Goal: Transaction & Acquisition: Download file/media

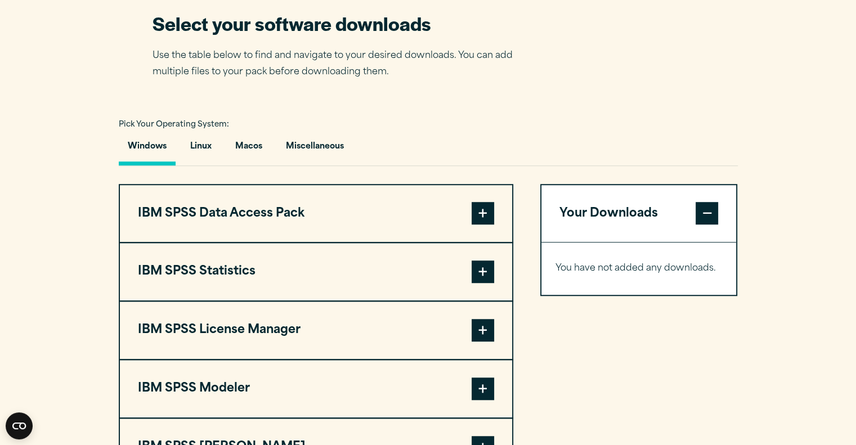
scroll to position [713, 0]
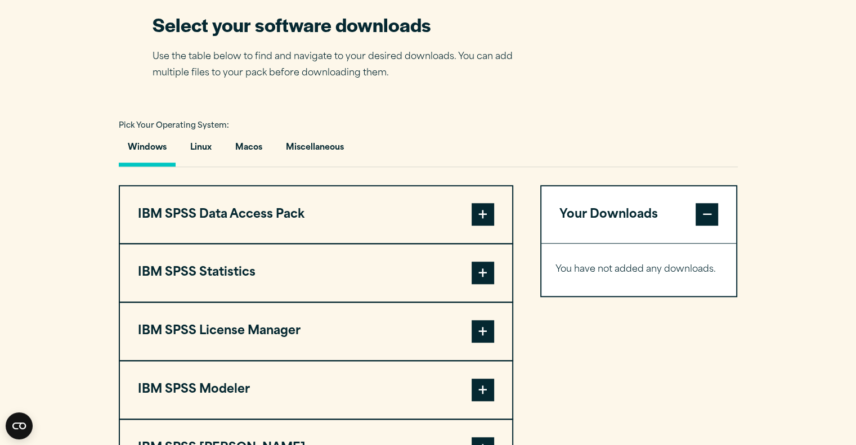
click at [245, 302] on button "IBM SPSS Statistics" at bounding box center [316, 272] width 392 height 57
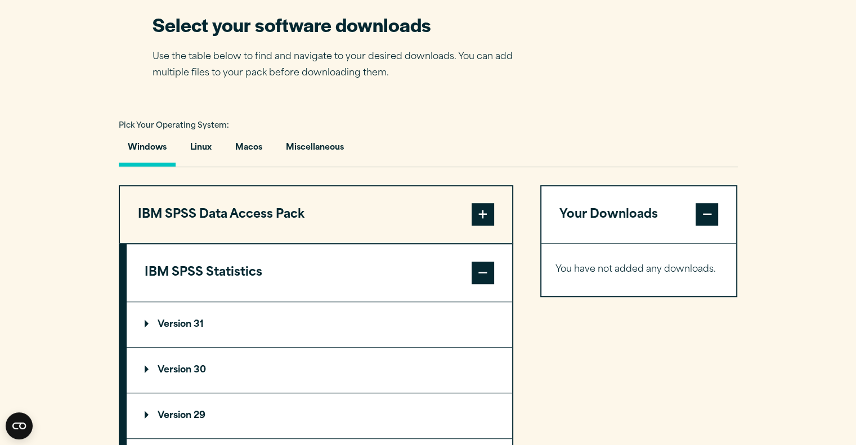
scroll to position [875, 0]
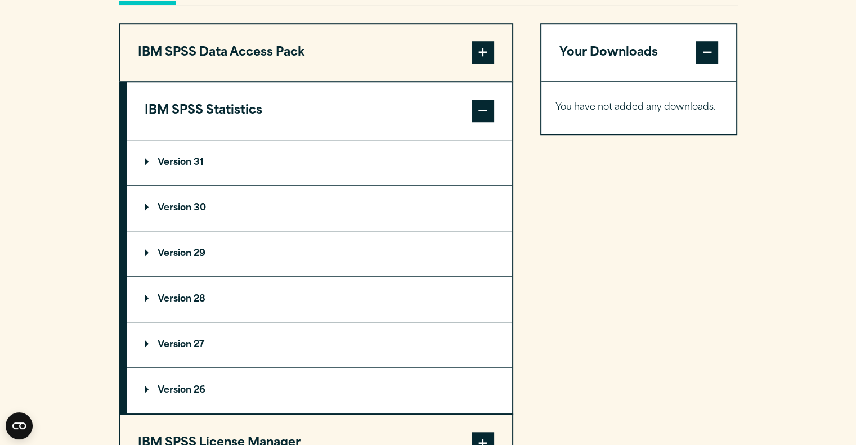
click at [231, 231] on summary "Version 30" at bounding box center [320, 208] width 386 height 45
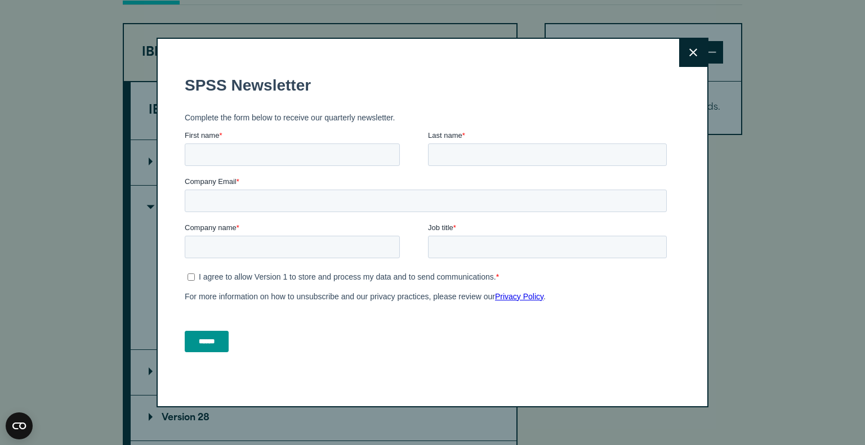
click at [697, 51] on button "Close" at bounding box center [693, 53] width 28 height 28
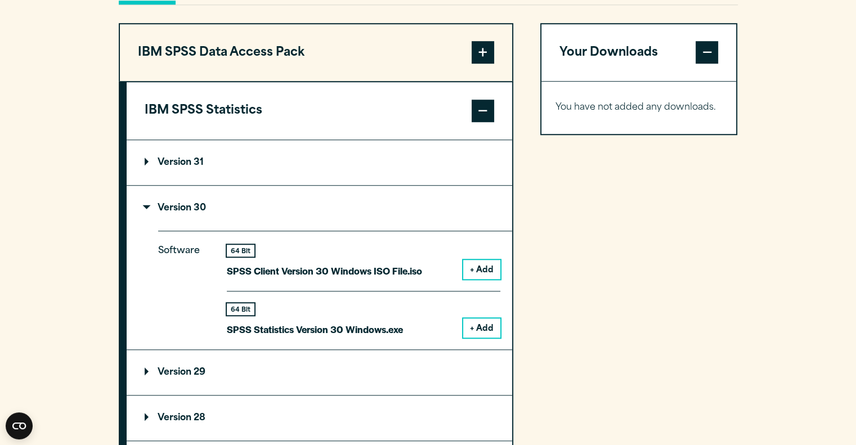
click at [475, 338] on button "+ Add" at bounding box center [481, 328] width 37 height 19
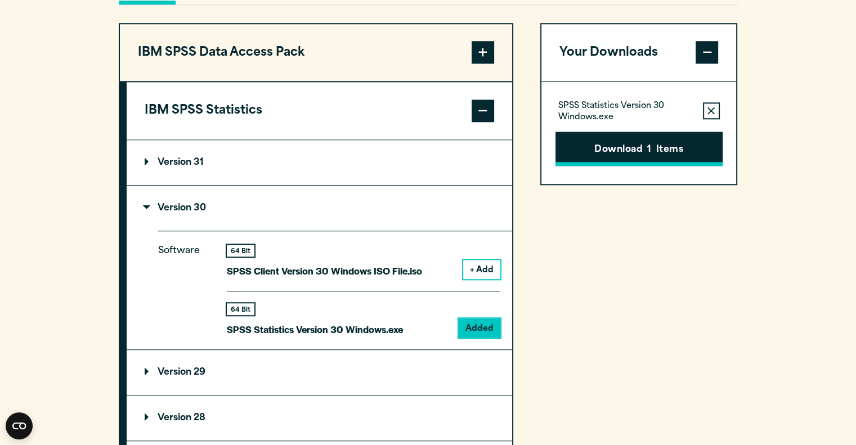
click at [626, 167] on button "Download 1 Items" at bounding box center [639, 149] width 167 height 35
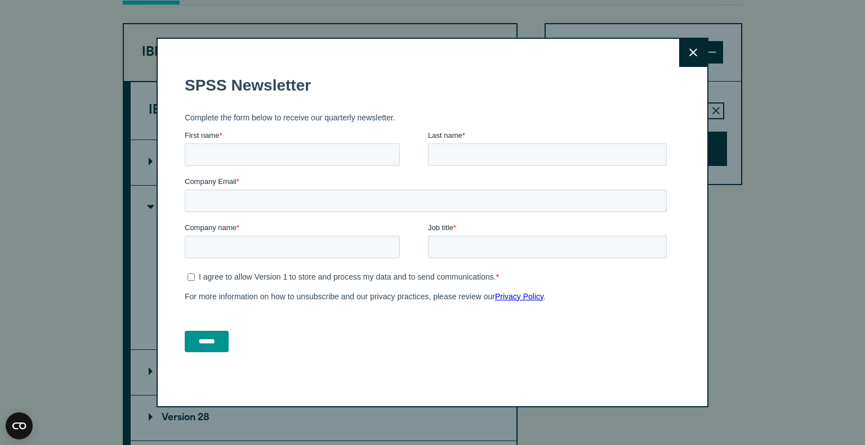
click at [689, 55] on icon at bounding box center [693, 52] width 8 height 8
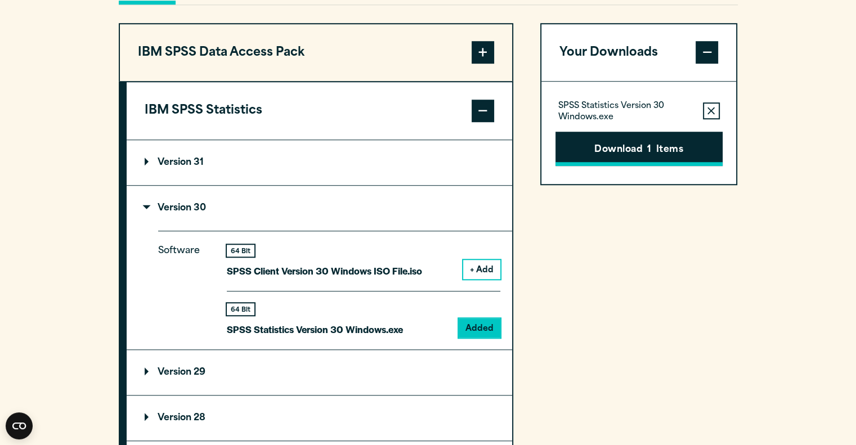
click at [648, 158] on span "1" at bounding box center [649, 150] width 4 height 15
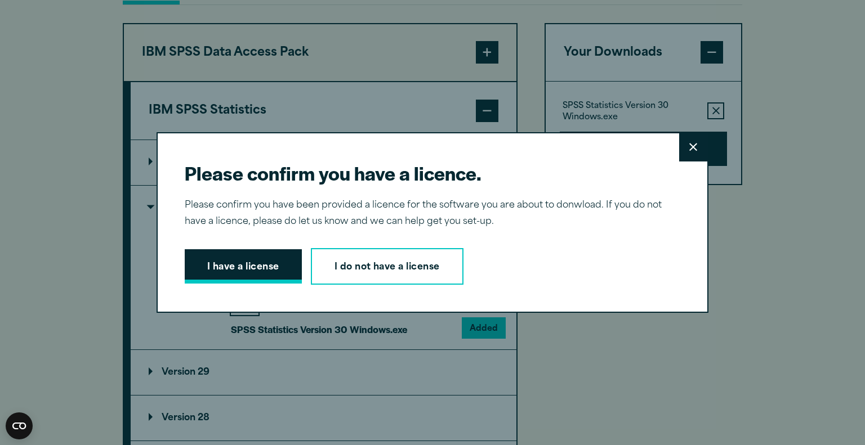
click at [272, 264] on button "I have a license" at bounding box center [243, 266] width 117 height 35
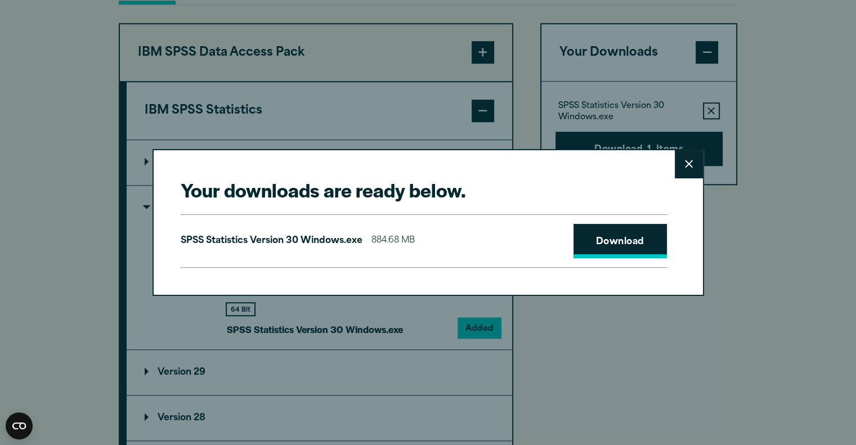
click at [628, 248] on link "Download" at bounding box center [620, 241] width 93 height 35
